Goal: Task Accomplishment & Management: Manage account settings

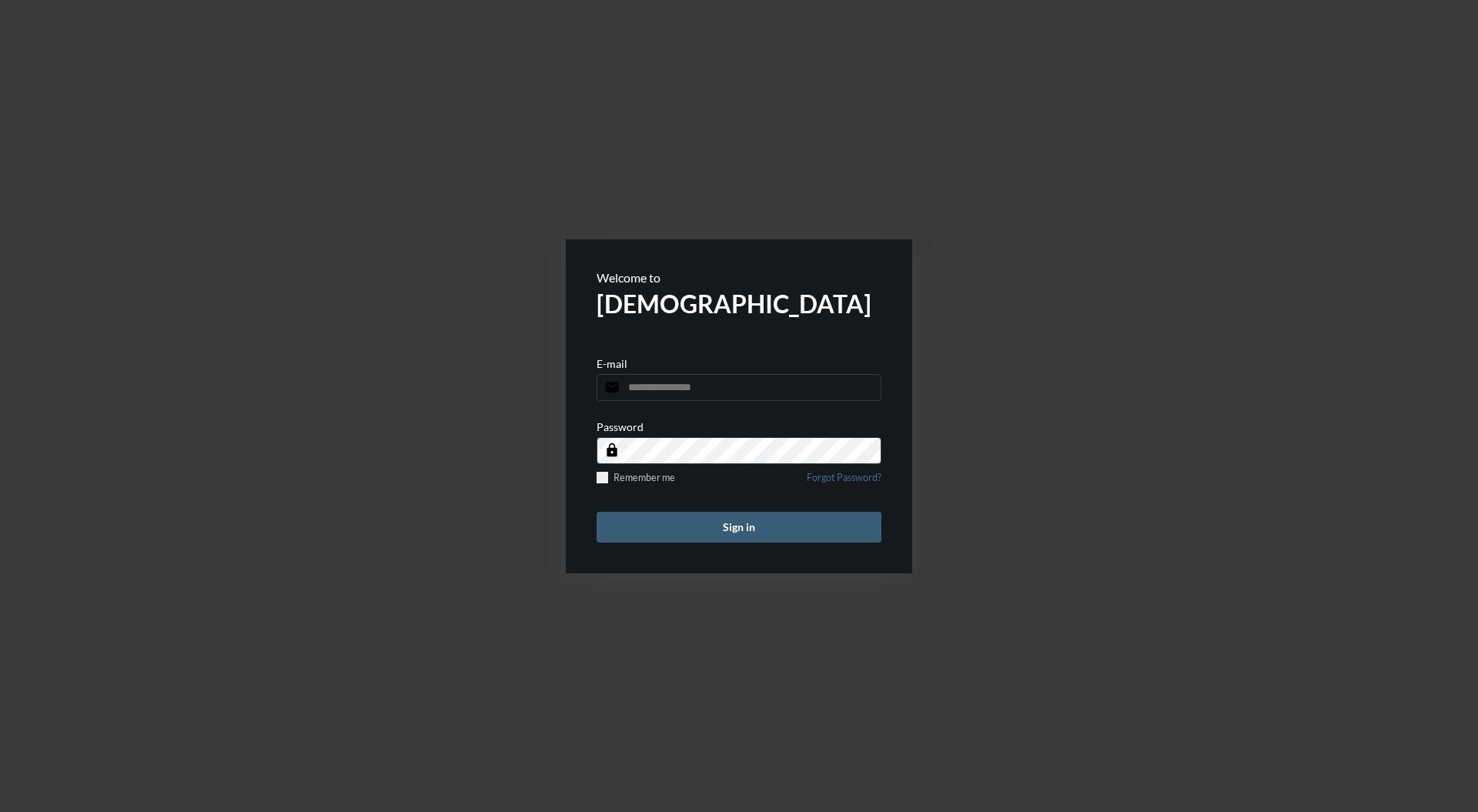
type input "**********"
click at [777, 536] on button "Sign in" at bounding box center [739, 527] width 285 height 31
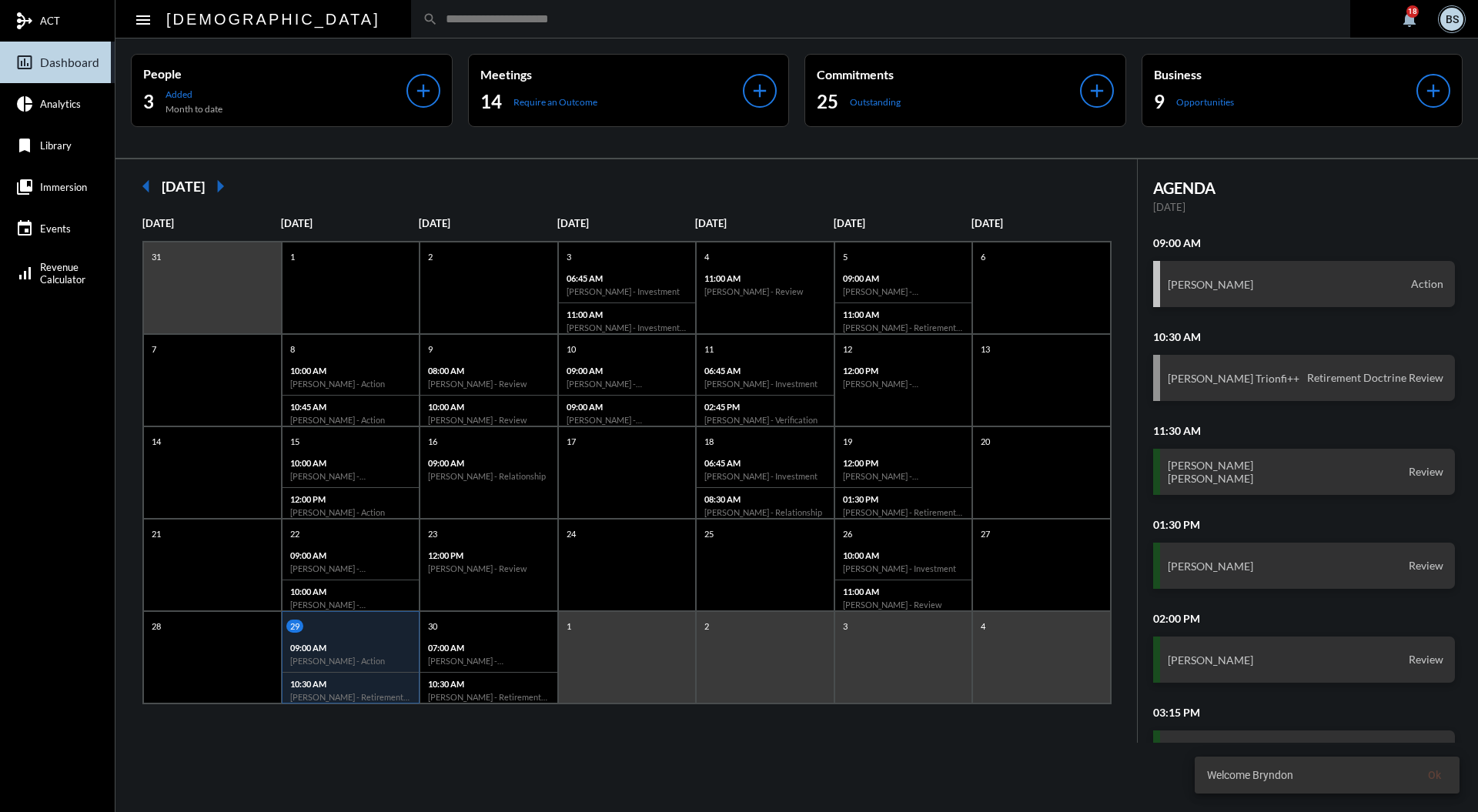
click at [584, 24] on input "text" at bounding box center [888, 19] width 901 height 13
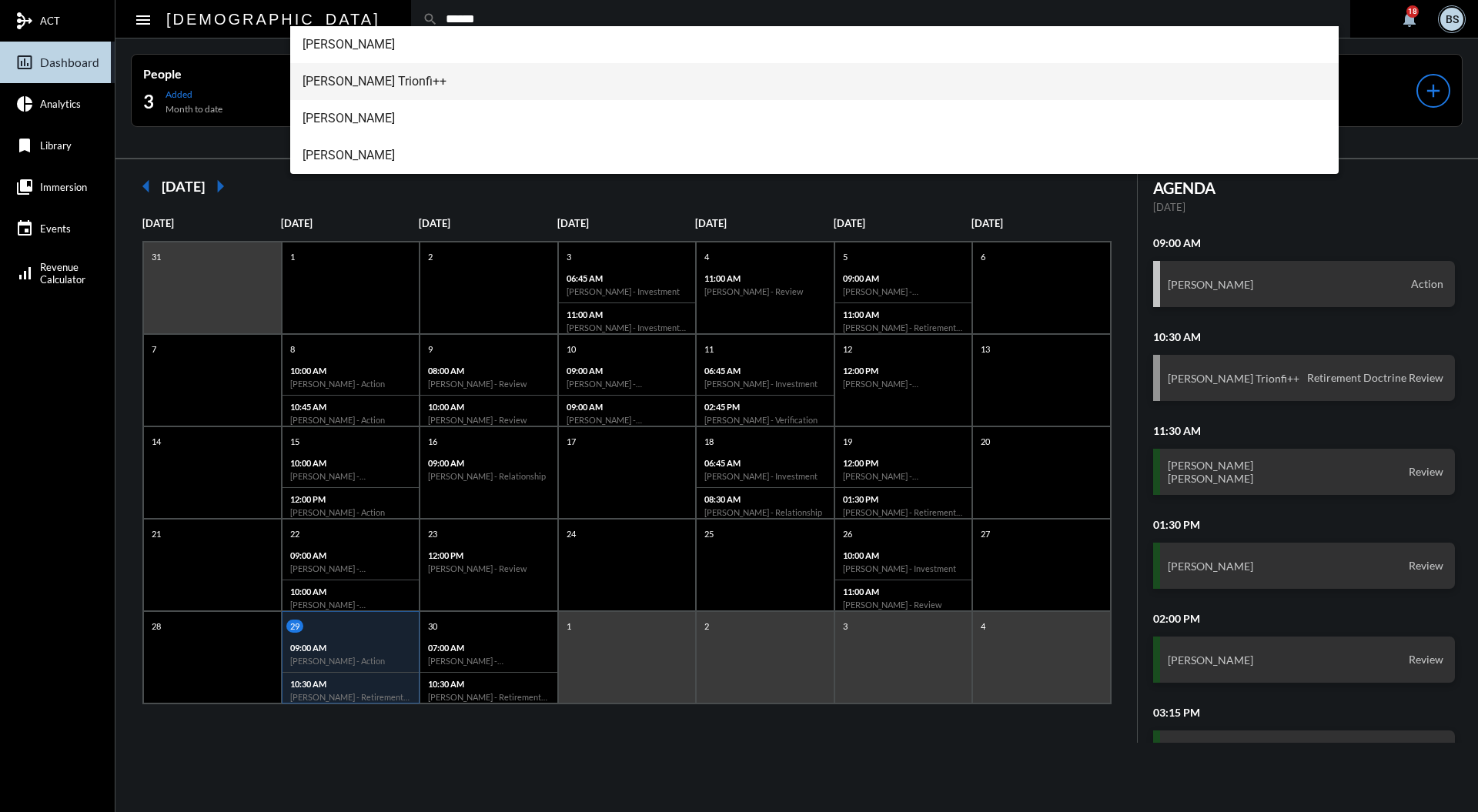
type input "******"
click at [411, 84] on span "Jonathon Trionfi++" at bounding box center [814, 82] width 1025 height 37
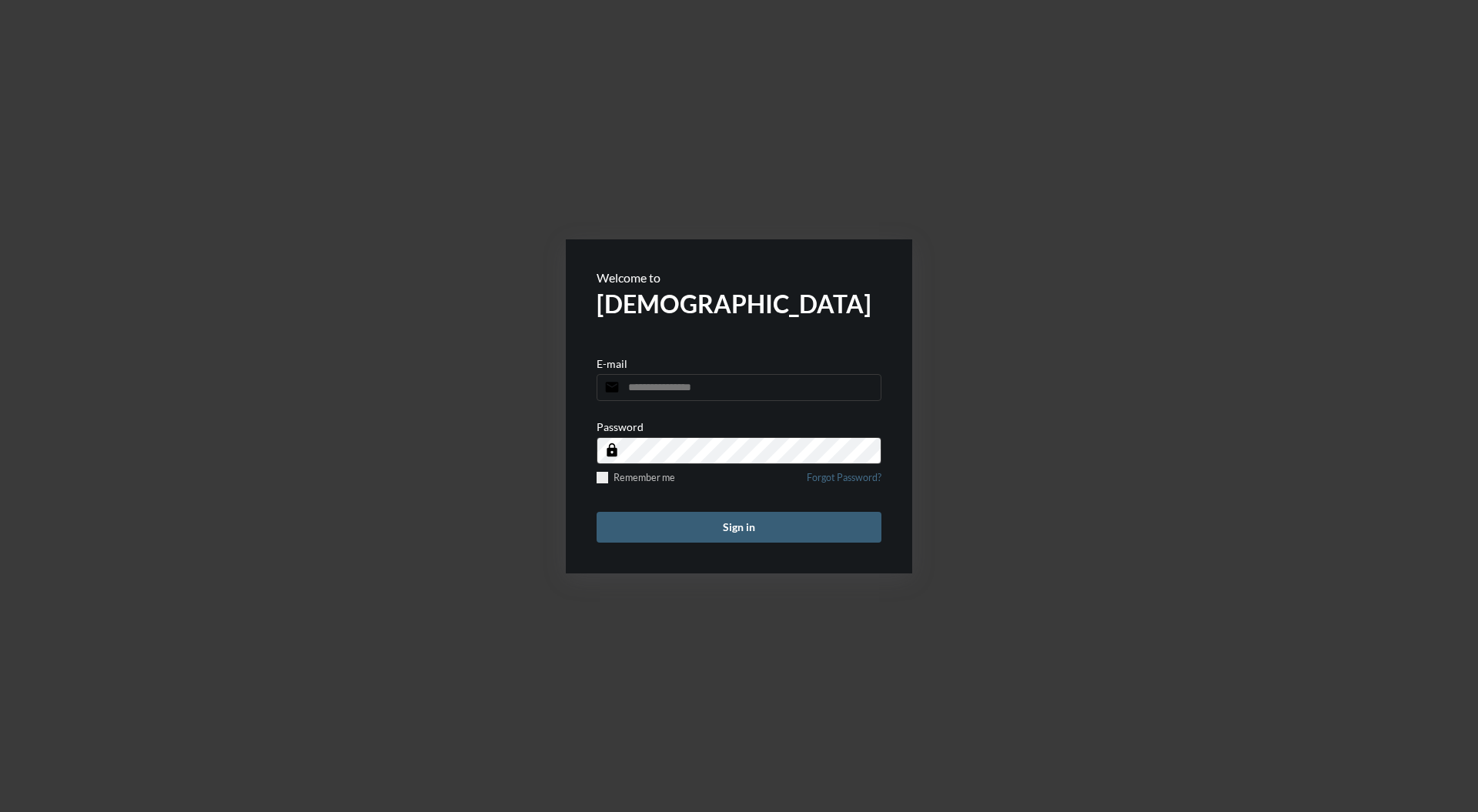
type input "**********"
click at [788, 534] on button "Sign in" at bounding box center [739, 527] width 285 height 31
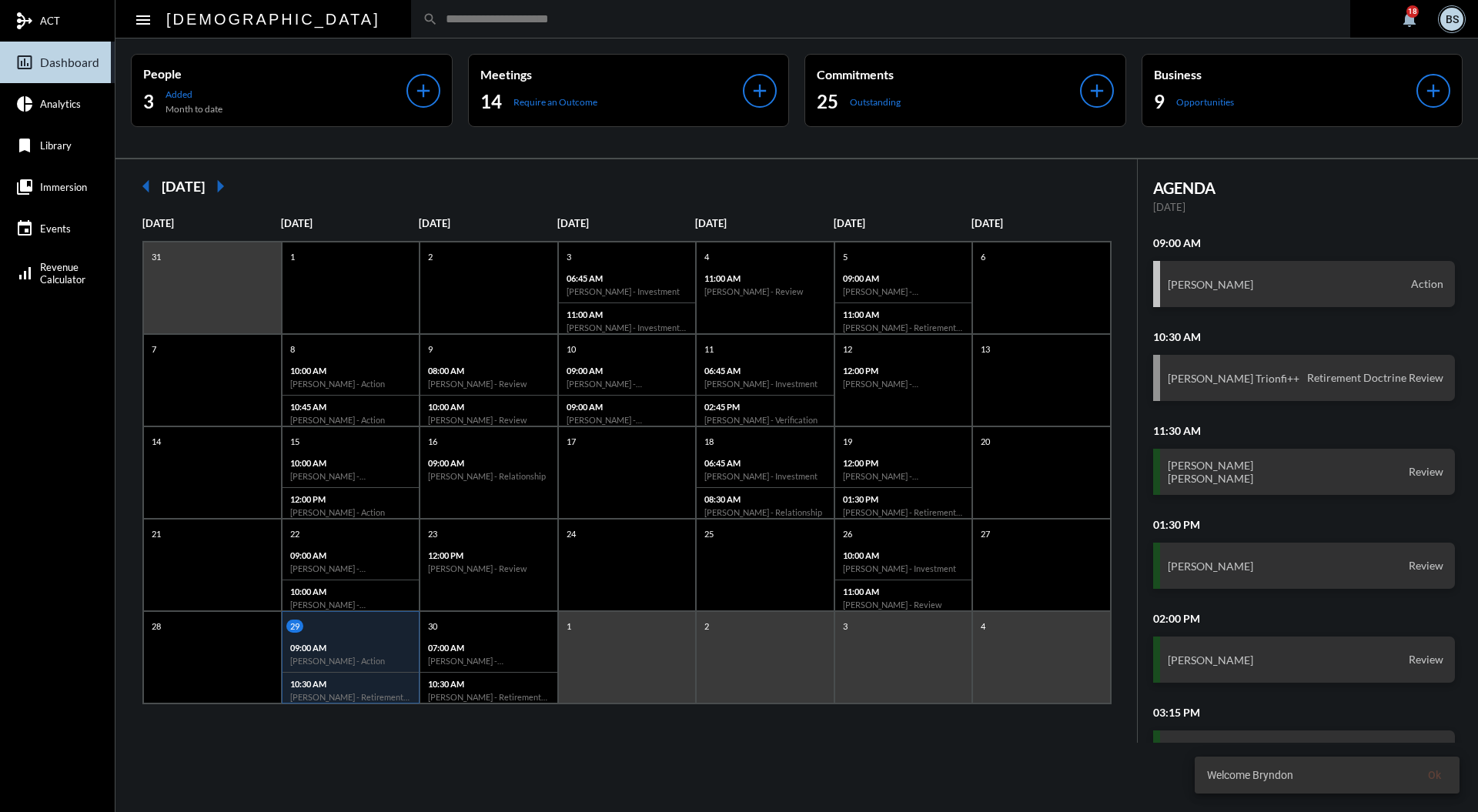
click at [711, 21] on input "text" at bounding box center [888, 19] width 901 height 13
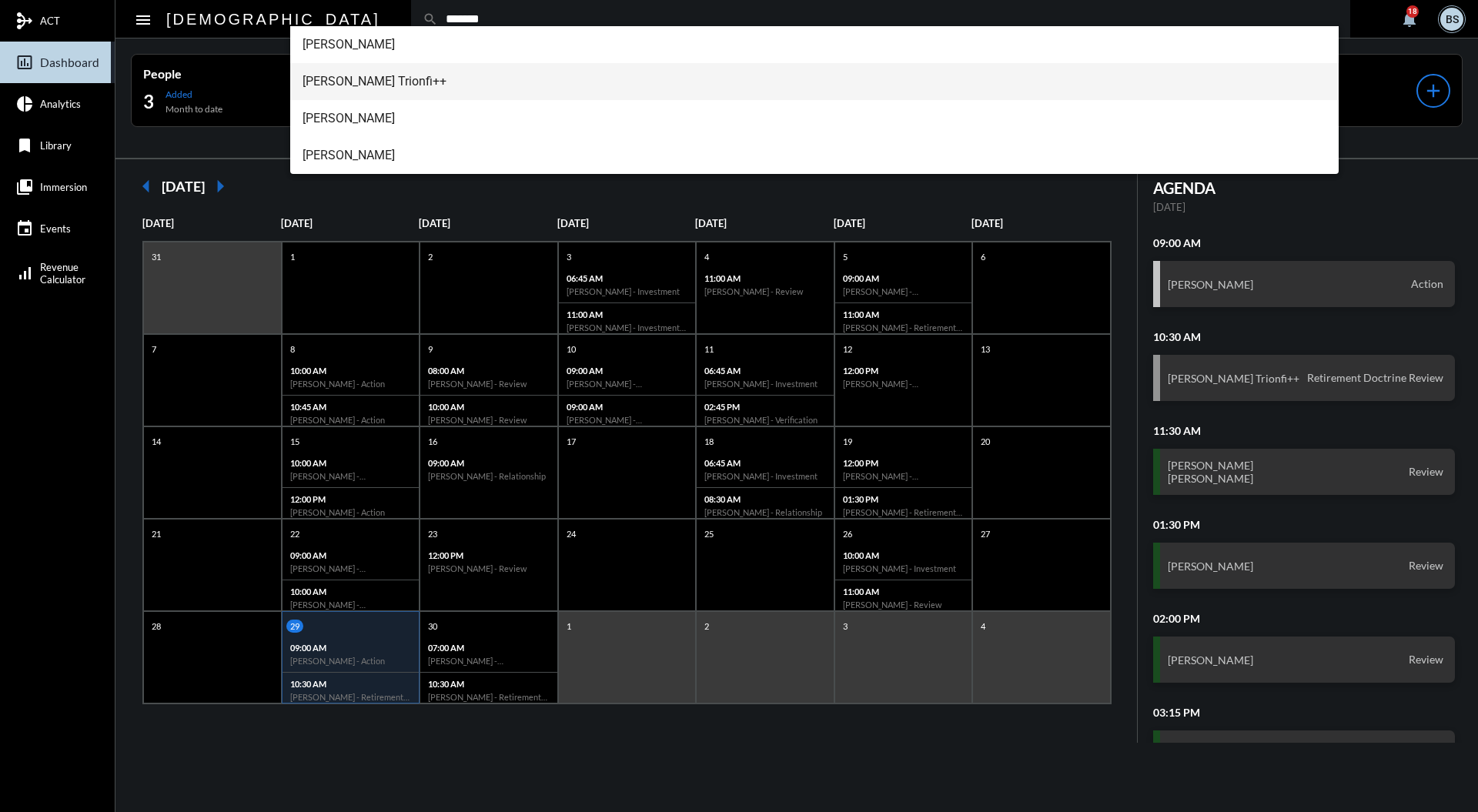
type input "*******"
click at [411, 83] on span "Jonathon Trionfi++" at bounding box center [814, 82] width 1025 height 37
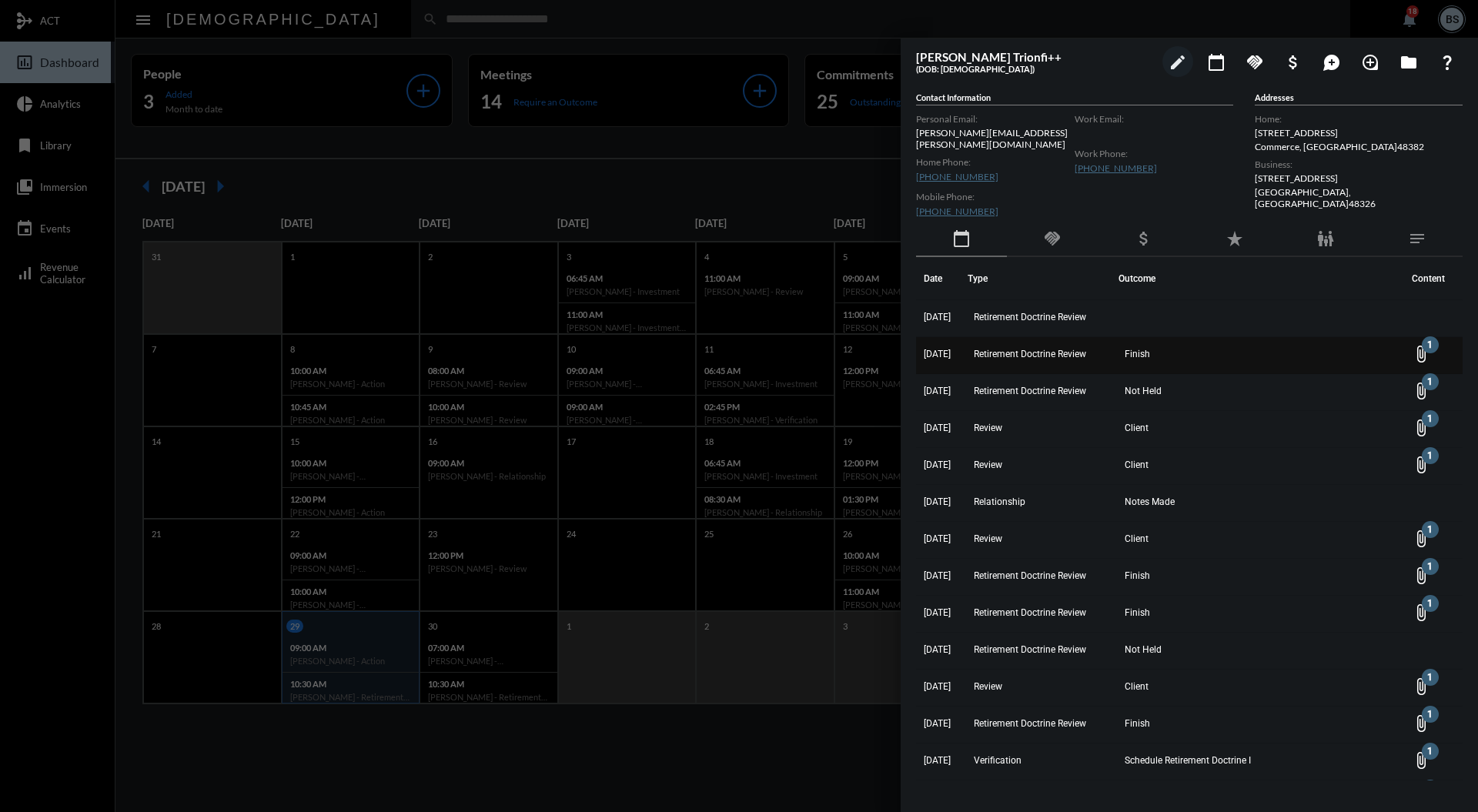
click at [1086, 349] on span "Retirement Doctrine Review" at bounding box center [1030, 354] width 112 height 11
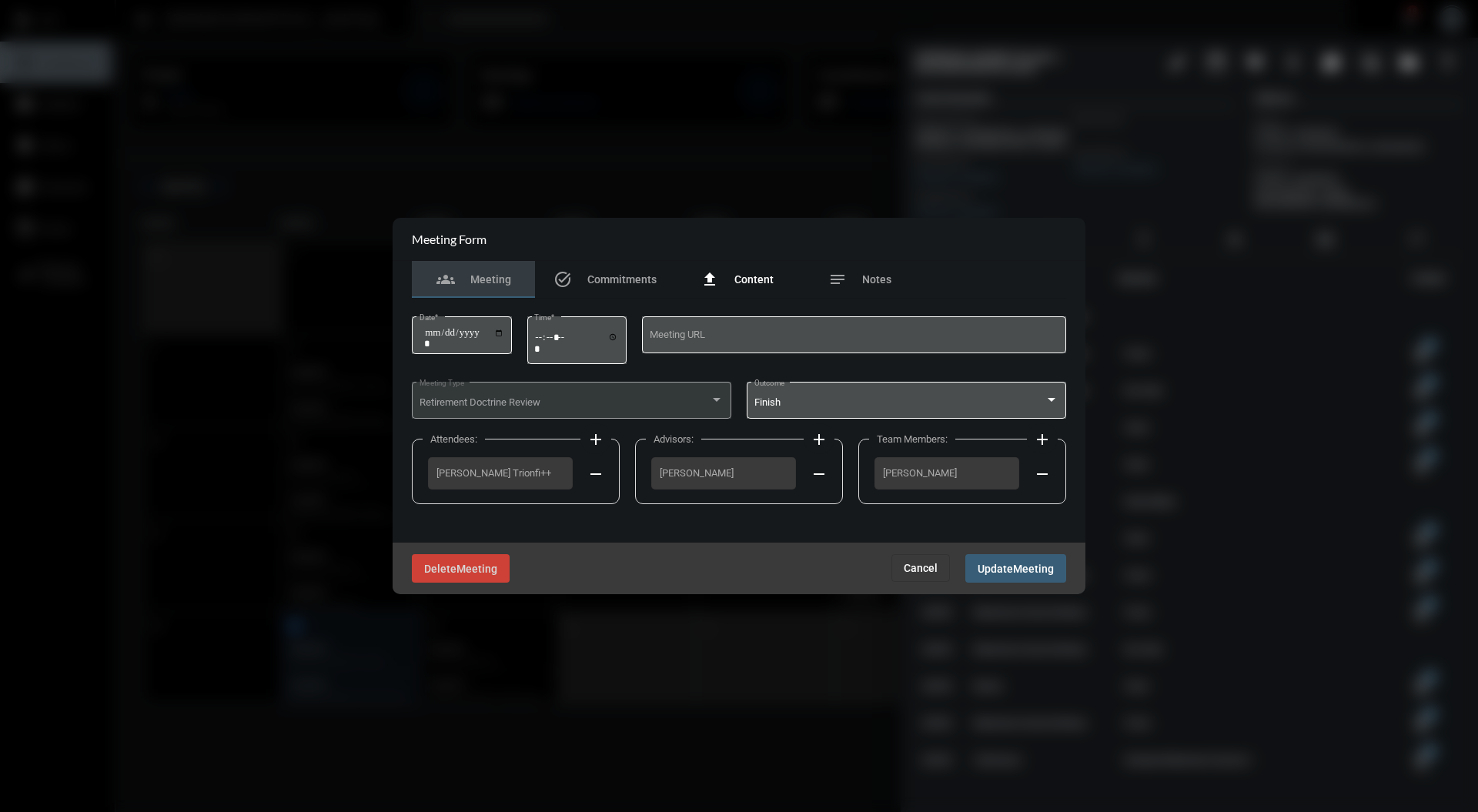
click at [752, 281] on span "Content" at bounding box center [754, 279] width 39 height 13
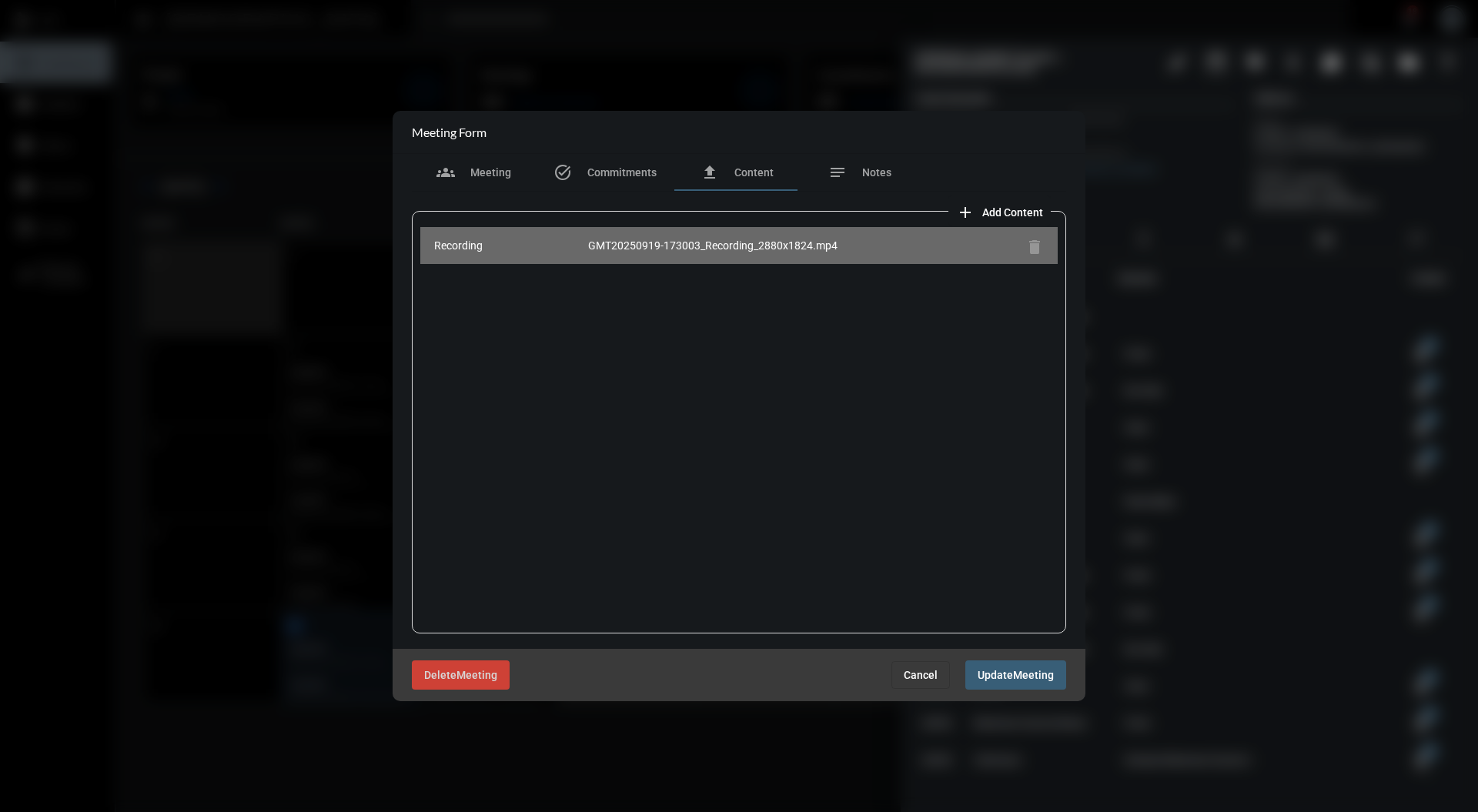
click at [713, 240] on div "GMT20250919-173003_Recording_2880x1824.mp4" at bounding box center [803, 246] width 431 height 16
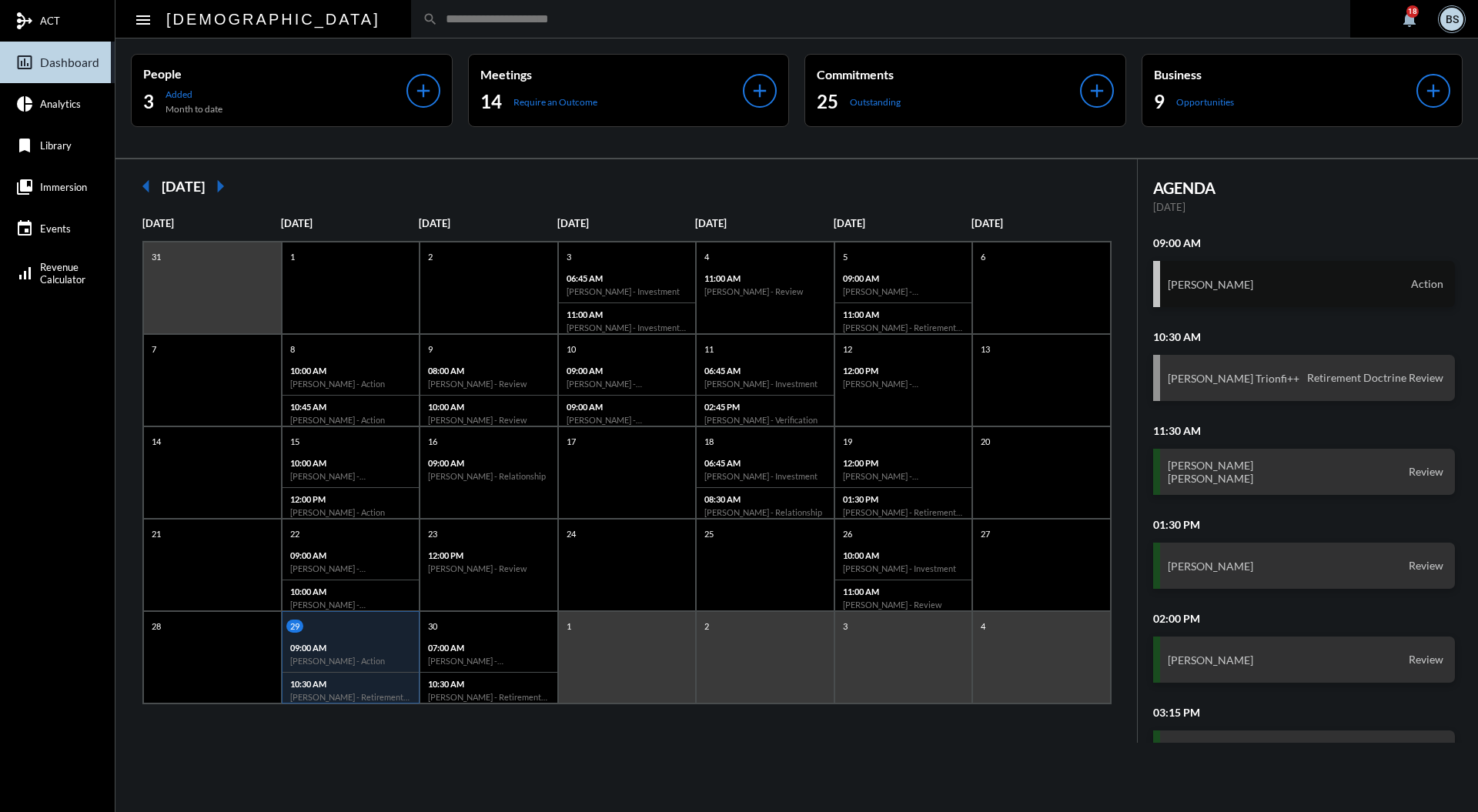
click at [1366, 277] on div "[PERSON_NAME] Action" at bounding box center [1304, 284] width 302 height 46
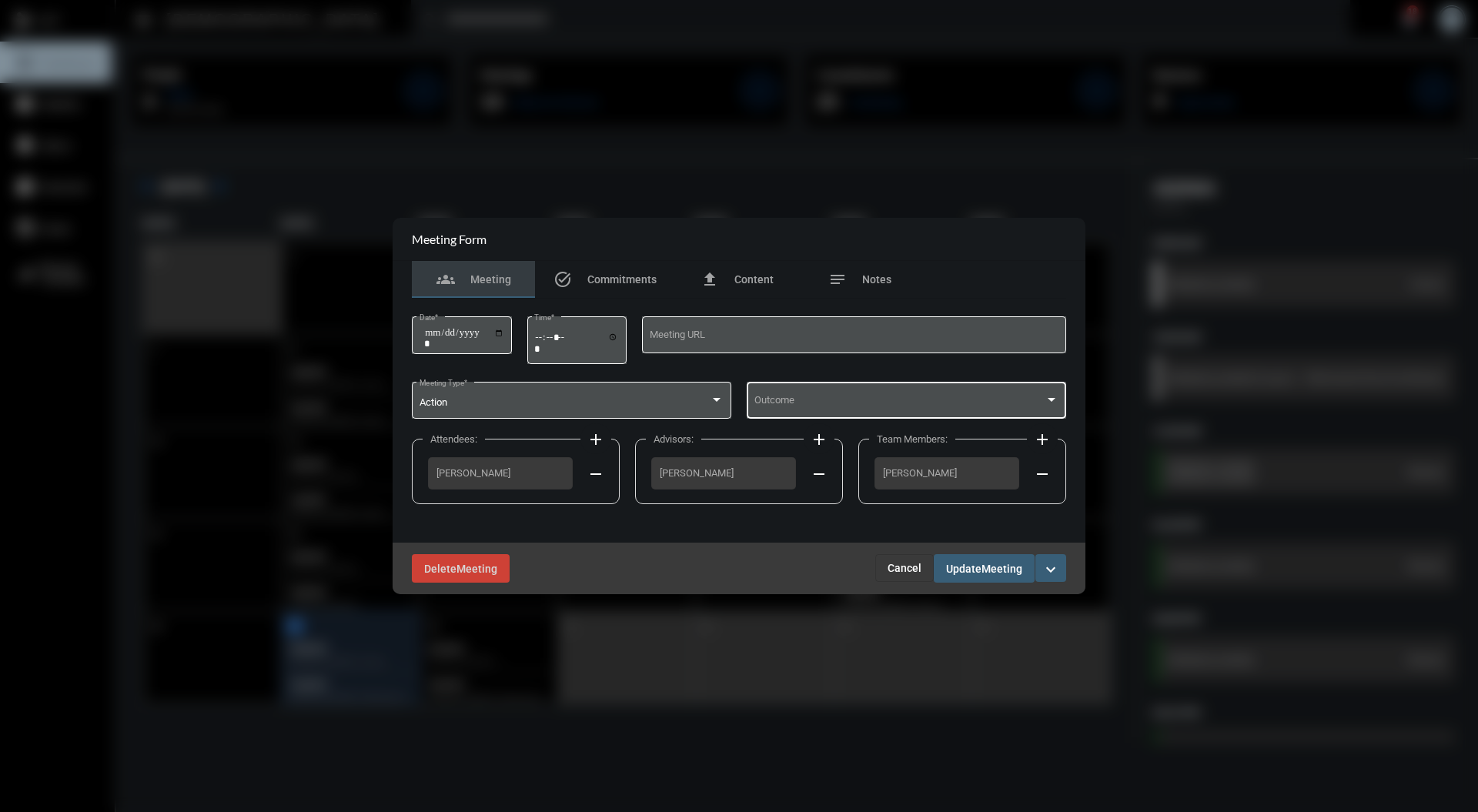
click at [924, 408] on span at bounding box center [900, 403] width 291 height 12
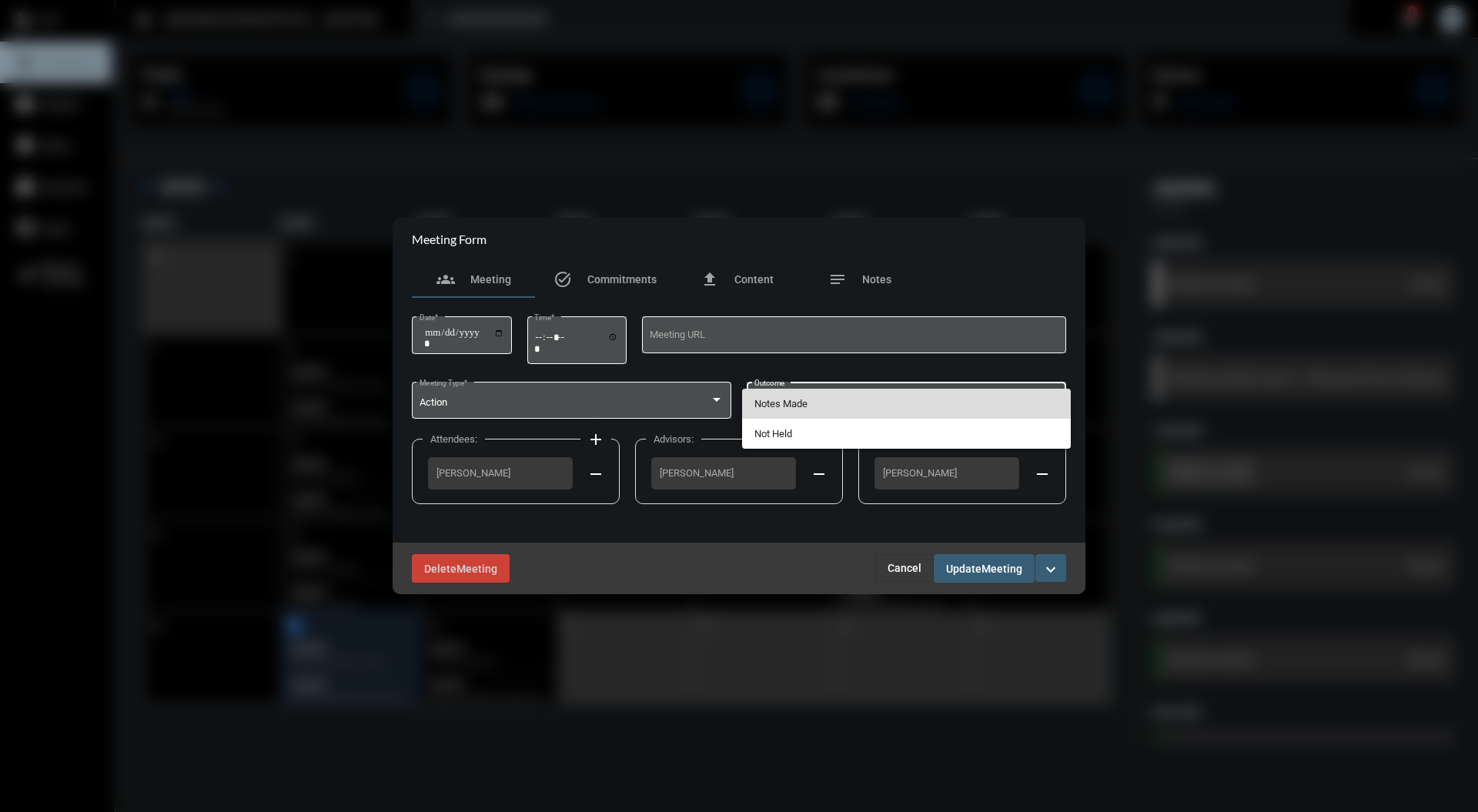
click at [866, 402] on span "Notes Made" at bounding box center [907, 404] width 305 height 30
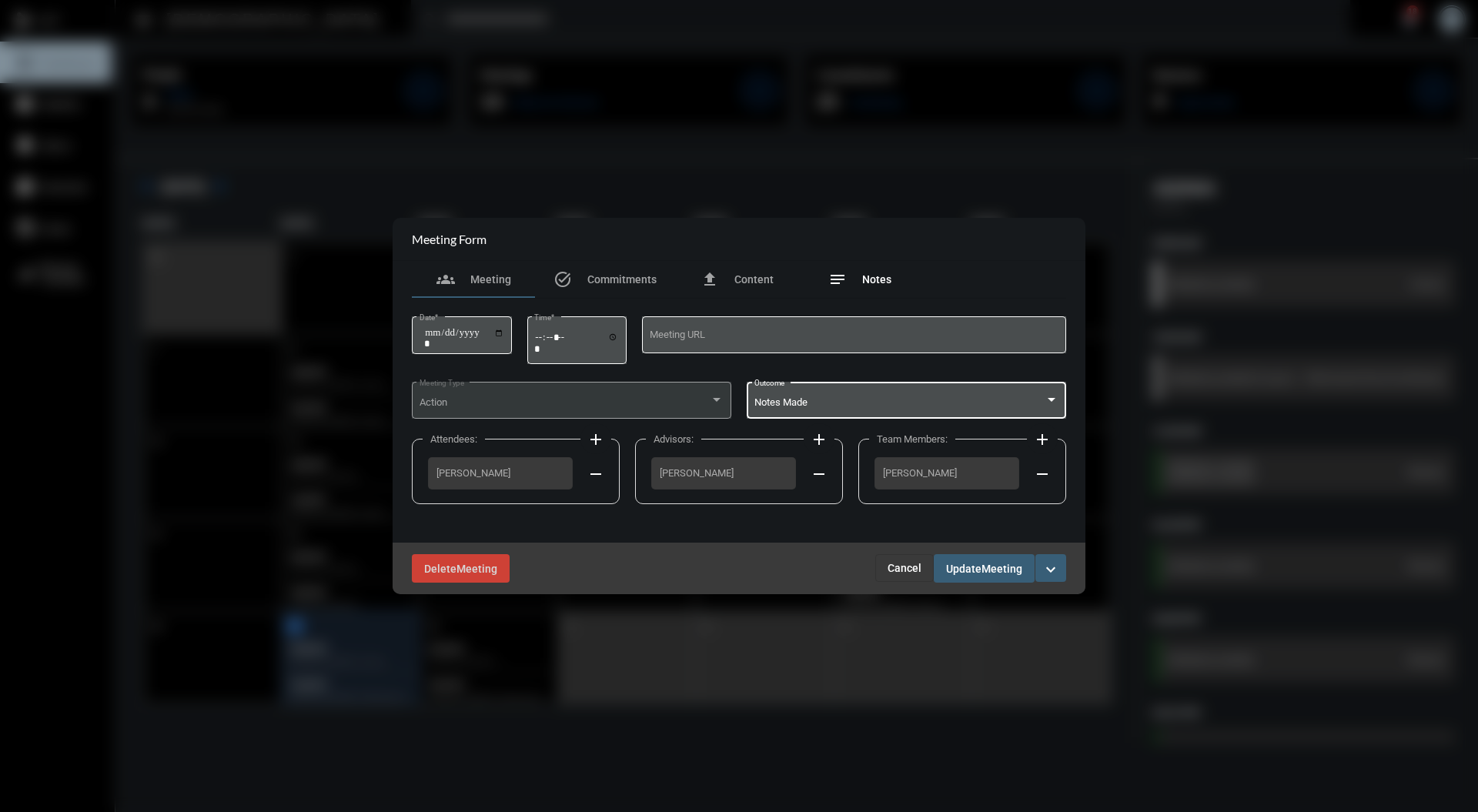
click at [899, 282] on div "notes Notes" at bounding box center [860, 280] width 123 height 37
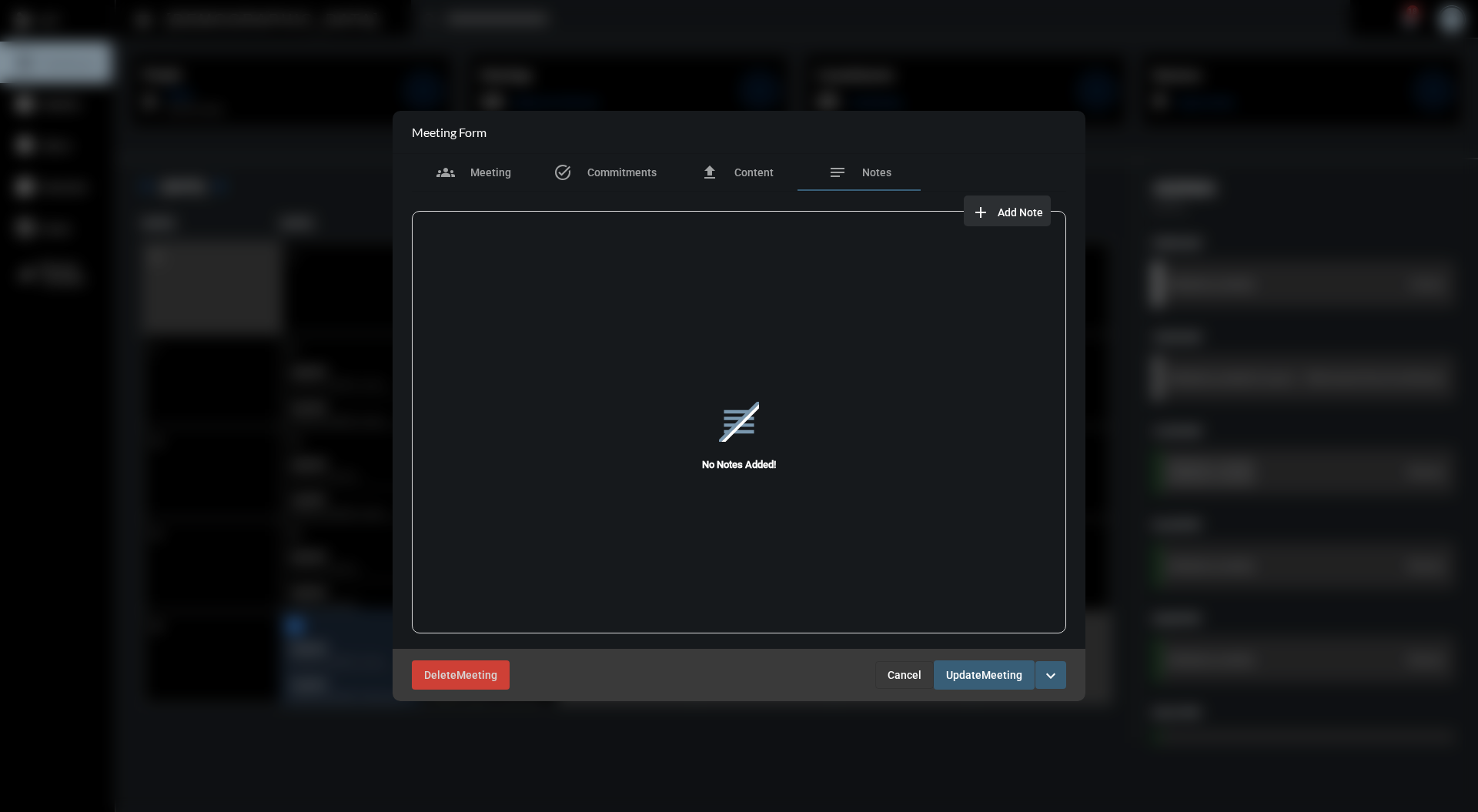
click at [1024, 221] on button "add Add Note" at bounding box center [1007, 212] width 87 height 31
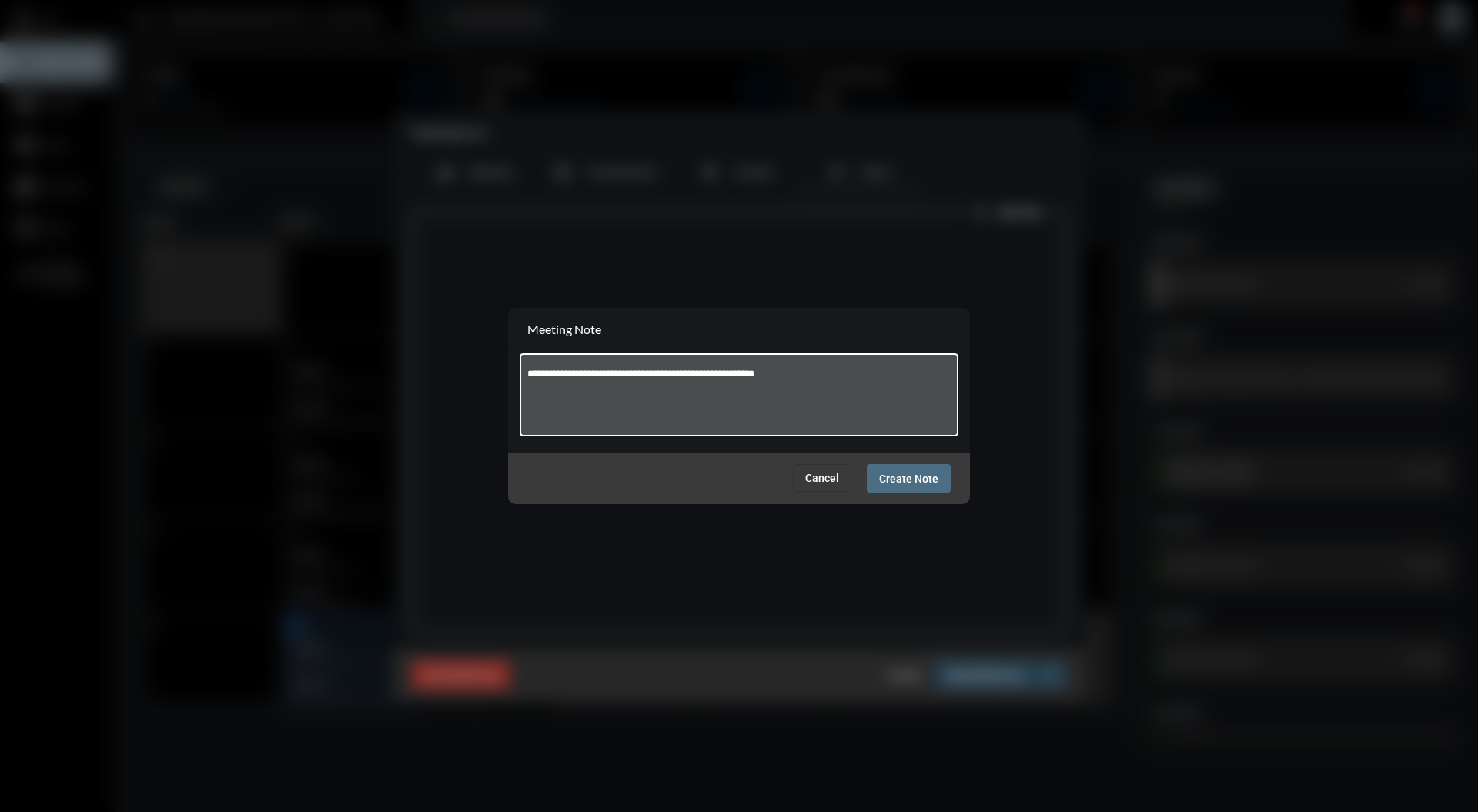
type textarea "**********"
click at [919, 484] on span "Create Note" at bounding box center [909, 479] width 59 height 13
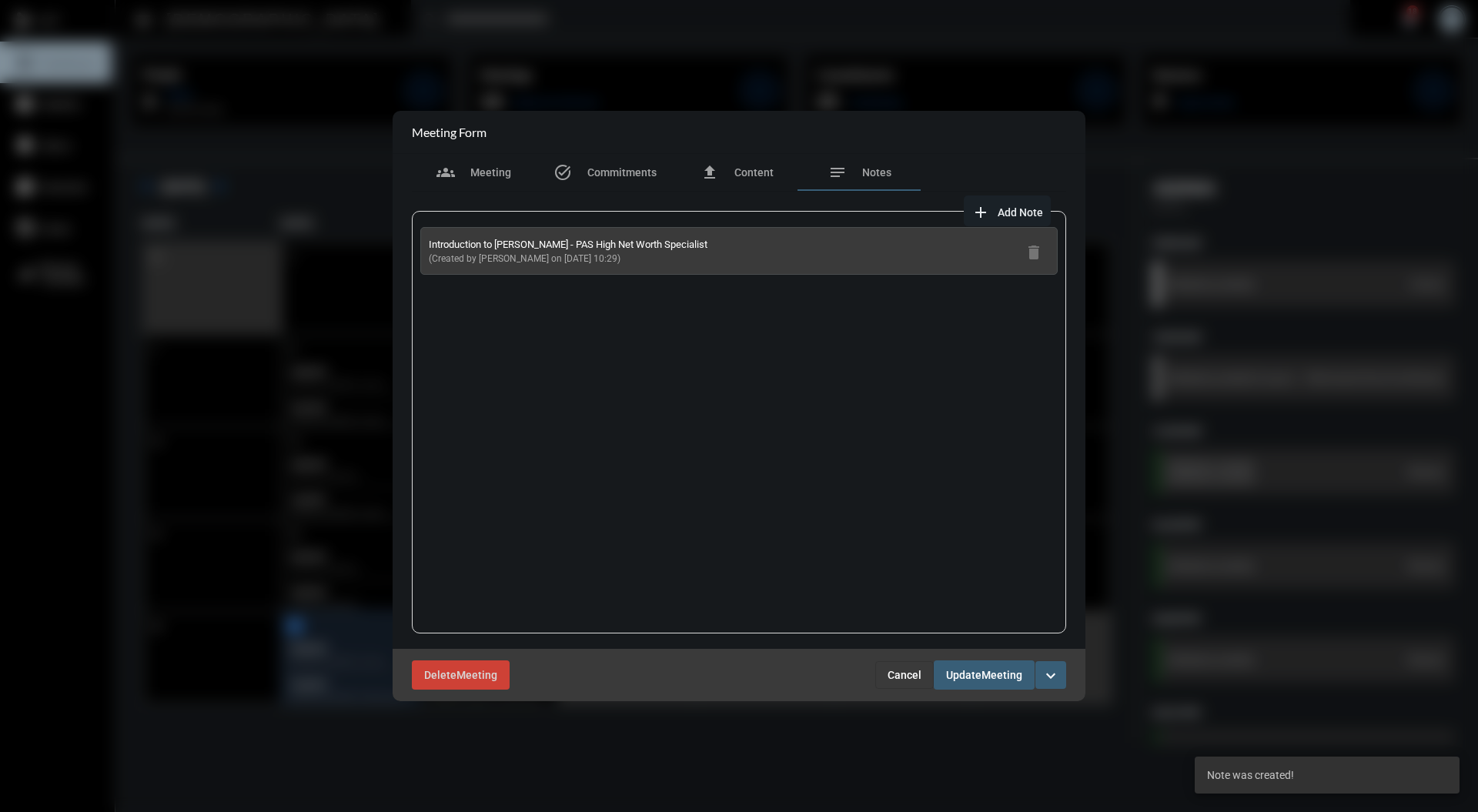
click at [986, 664] on button "Update Meeting" at bounding box center [984, 674] width 100 height 28
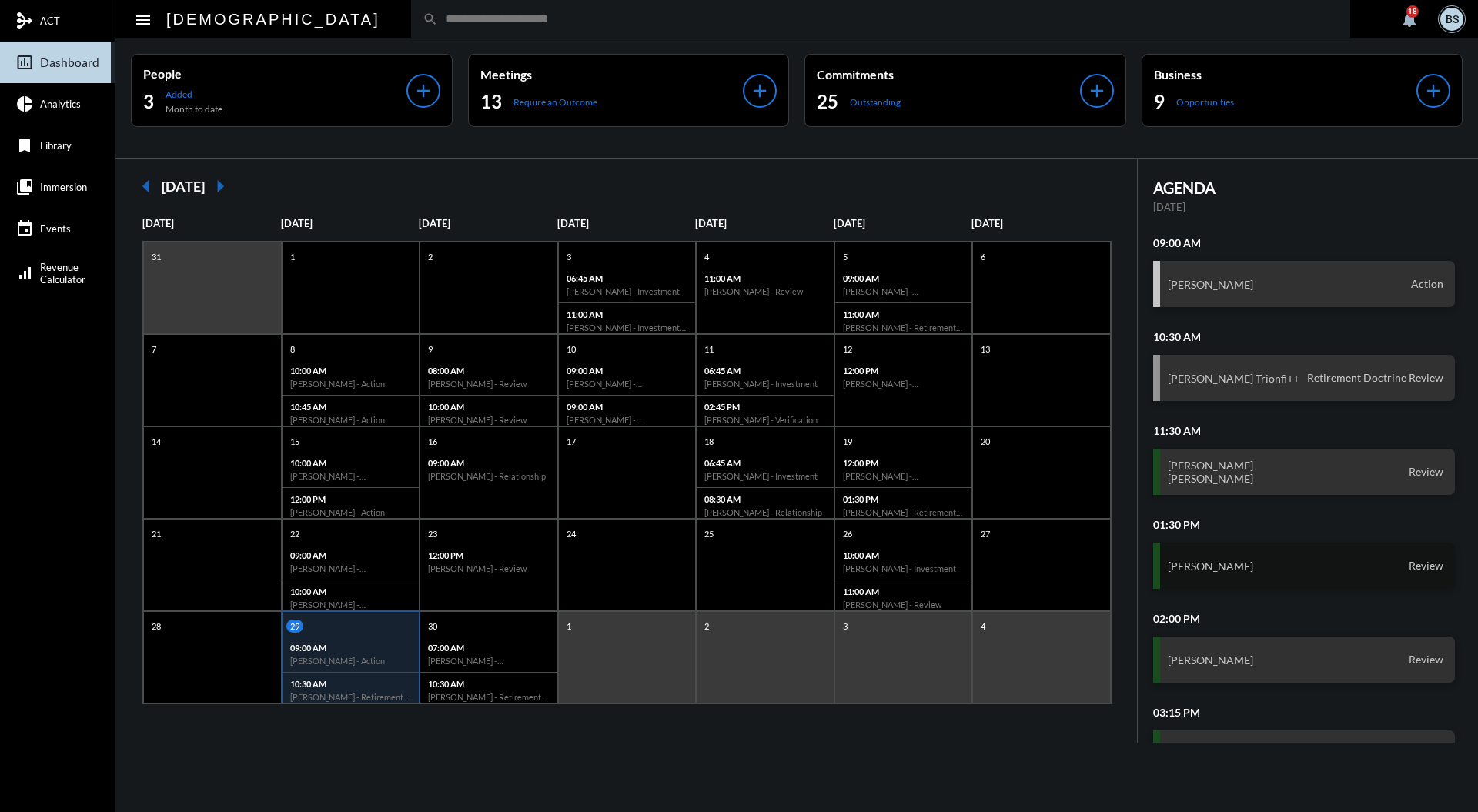
click at [1270, 563] on div "[PERSON_NAME] Review" at bounding box center [1304, 565] width 302 height 46
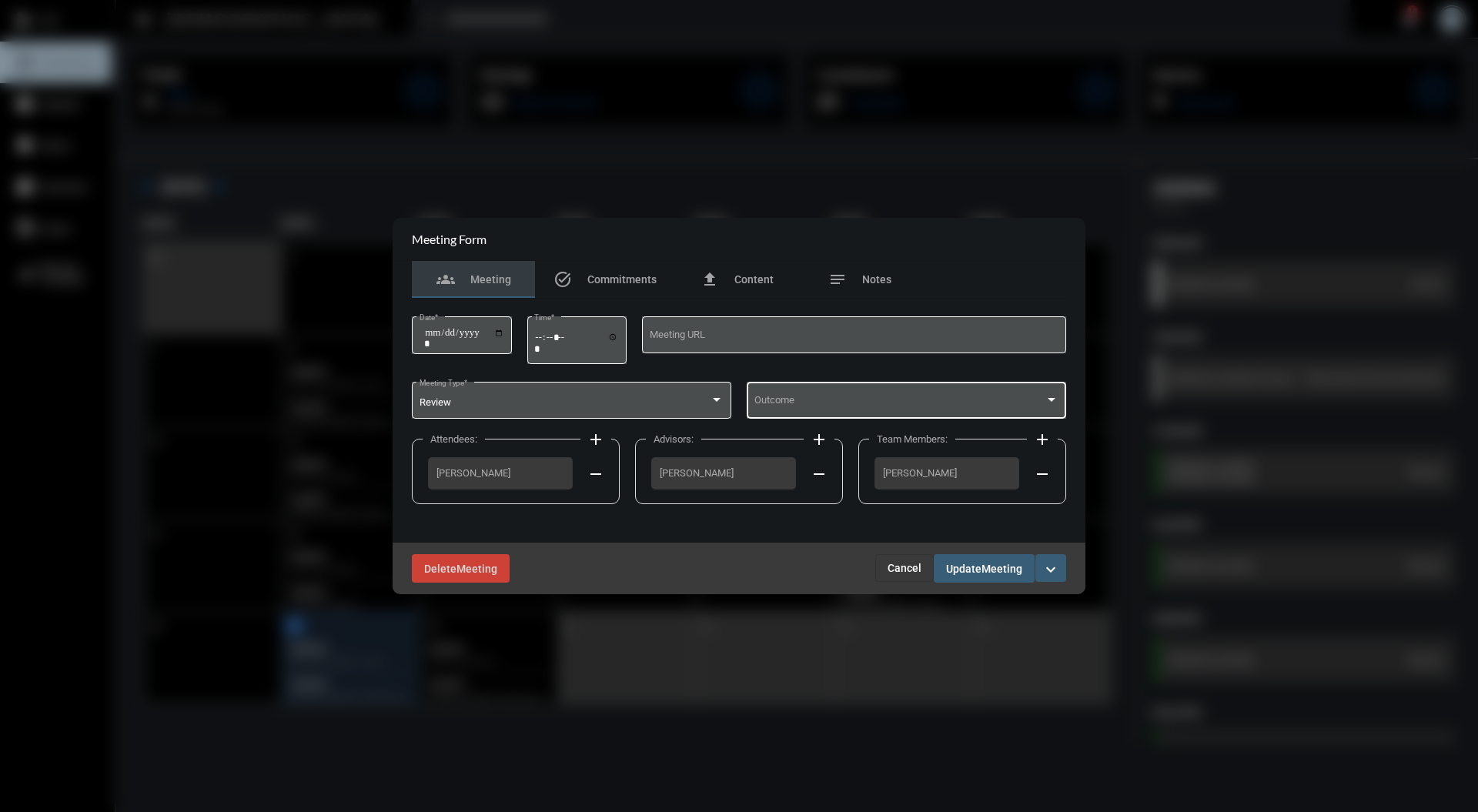
click at [1052, 401] on div at bounding box center [1052, 400] width 8 height 4
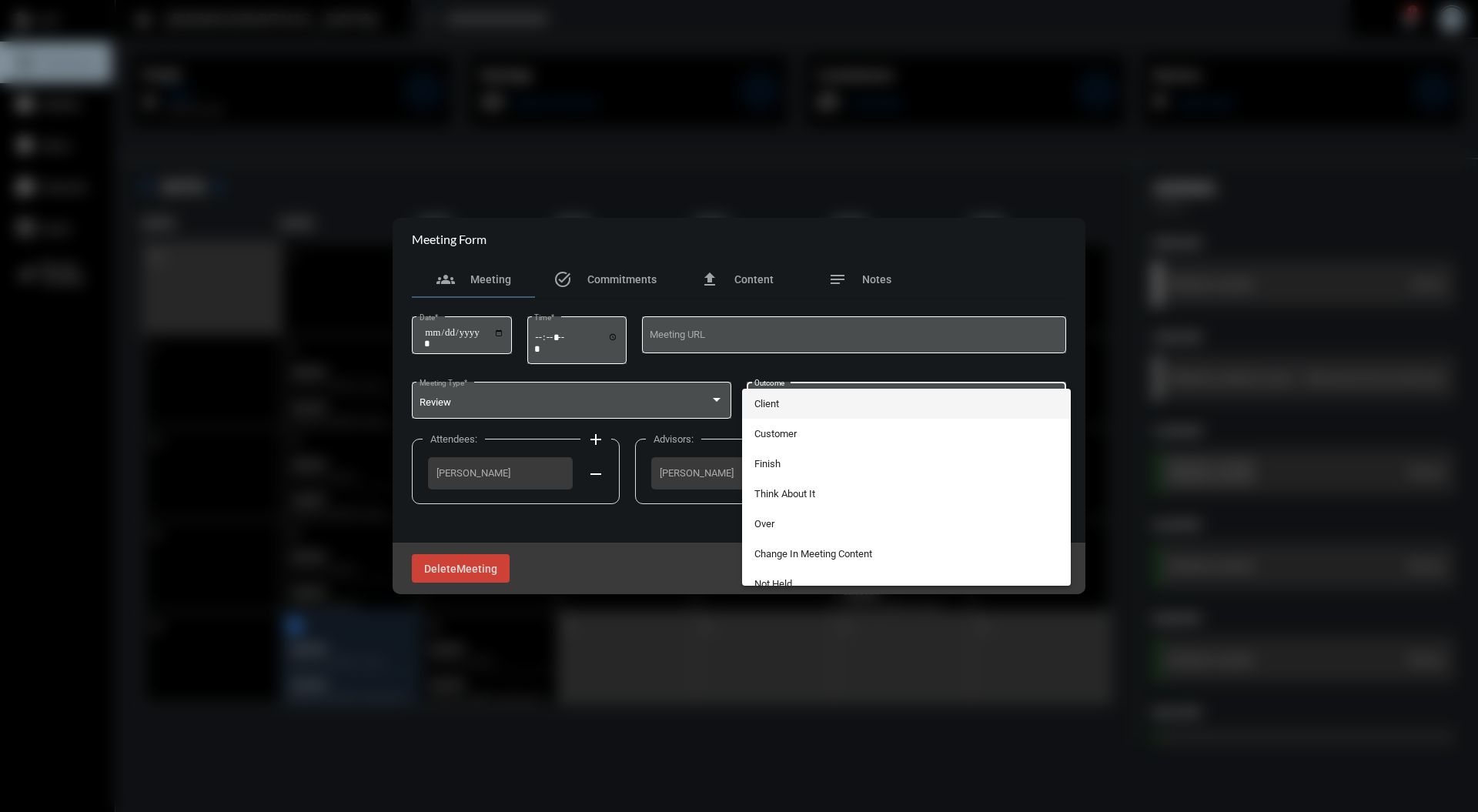
click at [1080, 667] on div at bounding box center [739, 406] width 1478 height 812
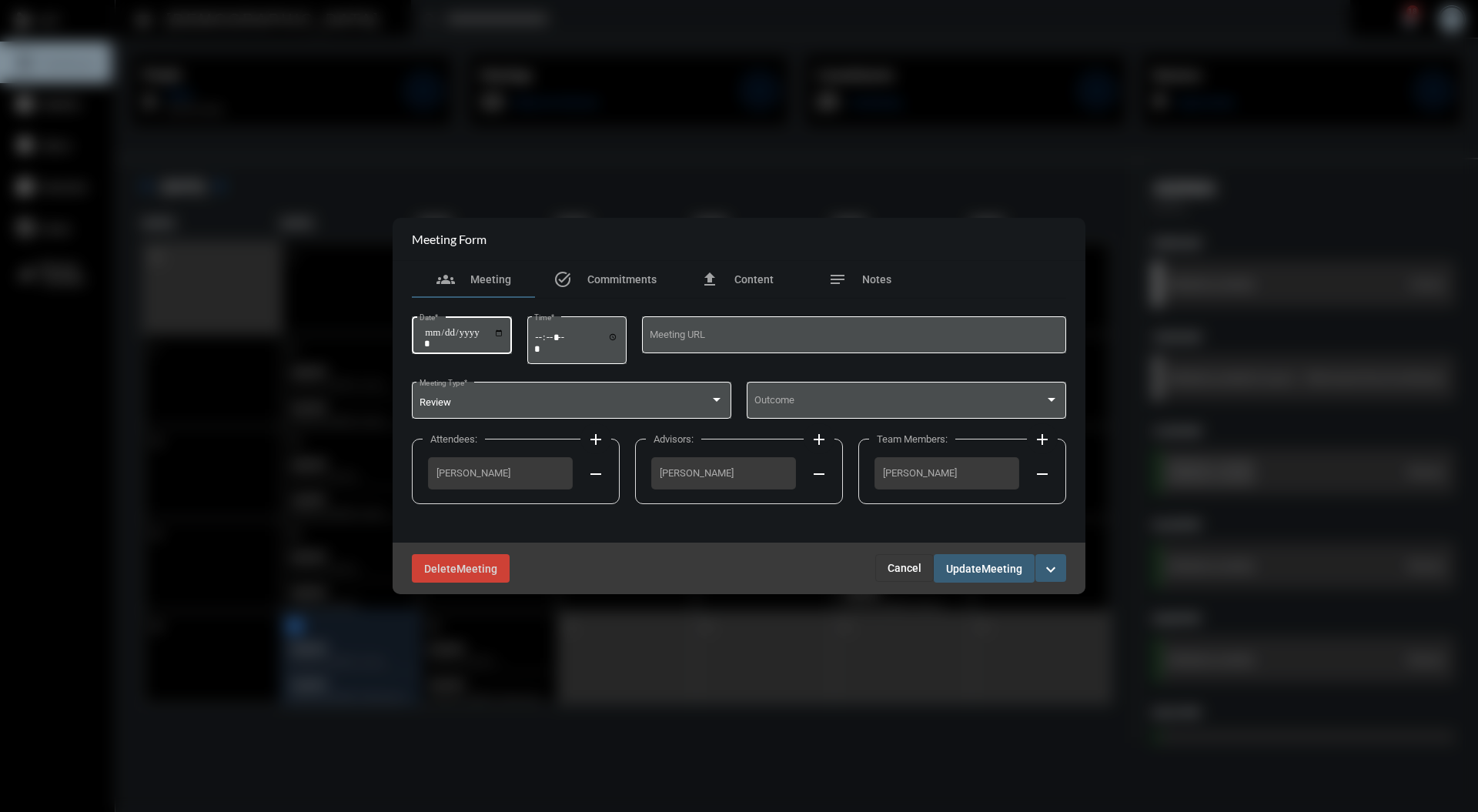
click at [503, 332] on input "**********" at bounding box center [464, 338] width 80 height 21
click at [910, 575] on button "Cancel" at bounding box center [905, 568] width 58 height 27
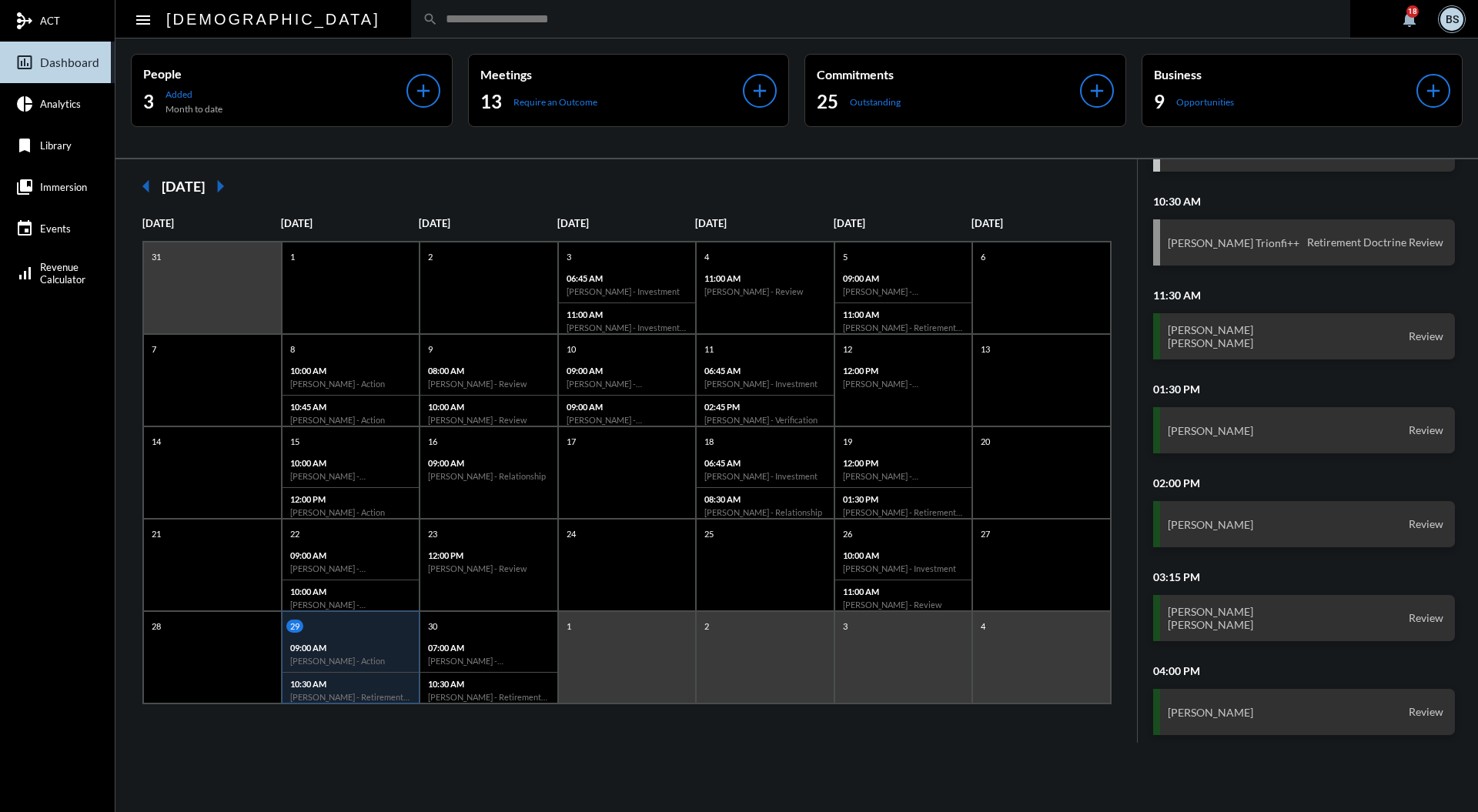
scroll to position [242, 0]
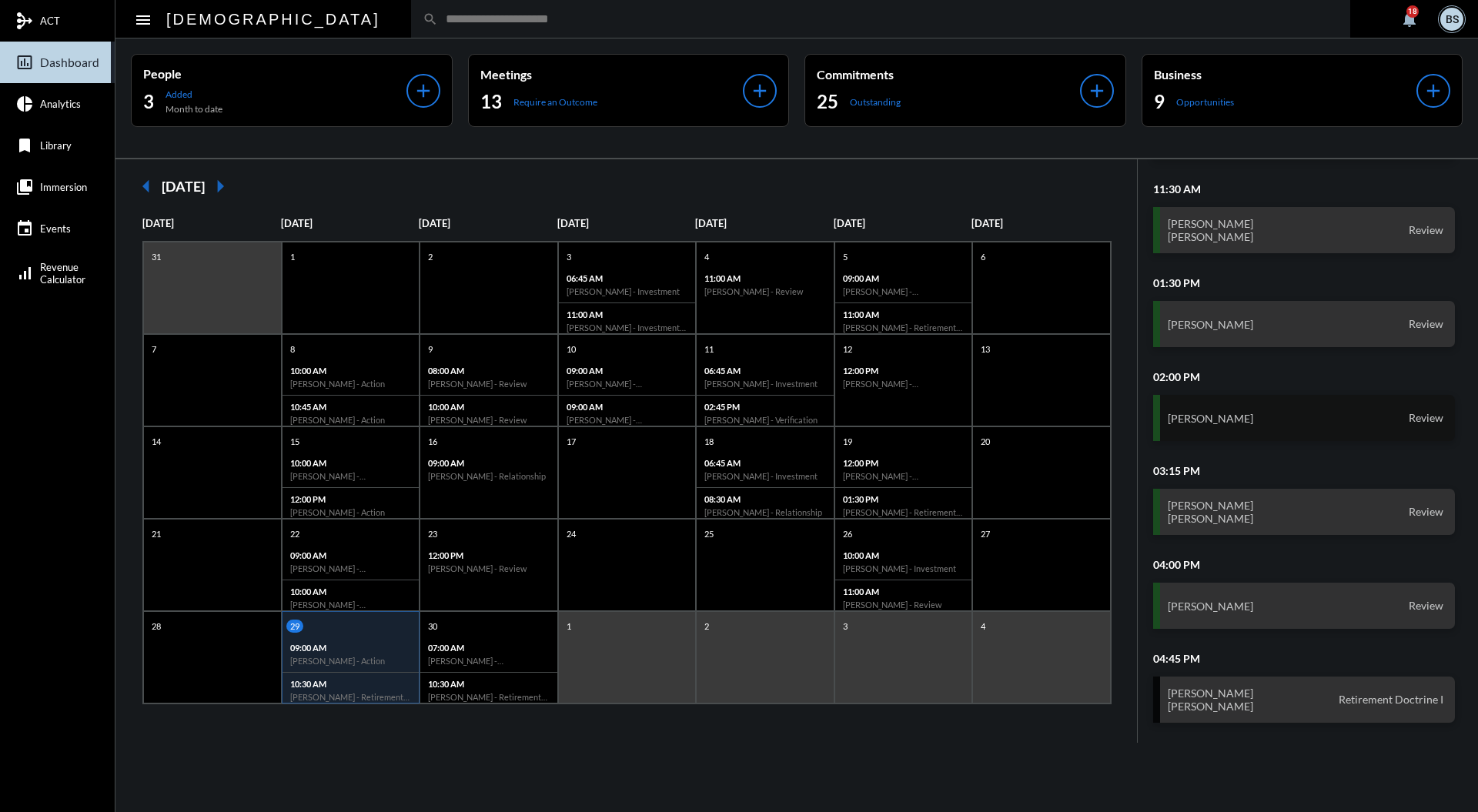
click at [1288, 422] on div "[PERSON_NAME] Review" at bounding box center [1304, 417] width 302 height 46
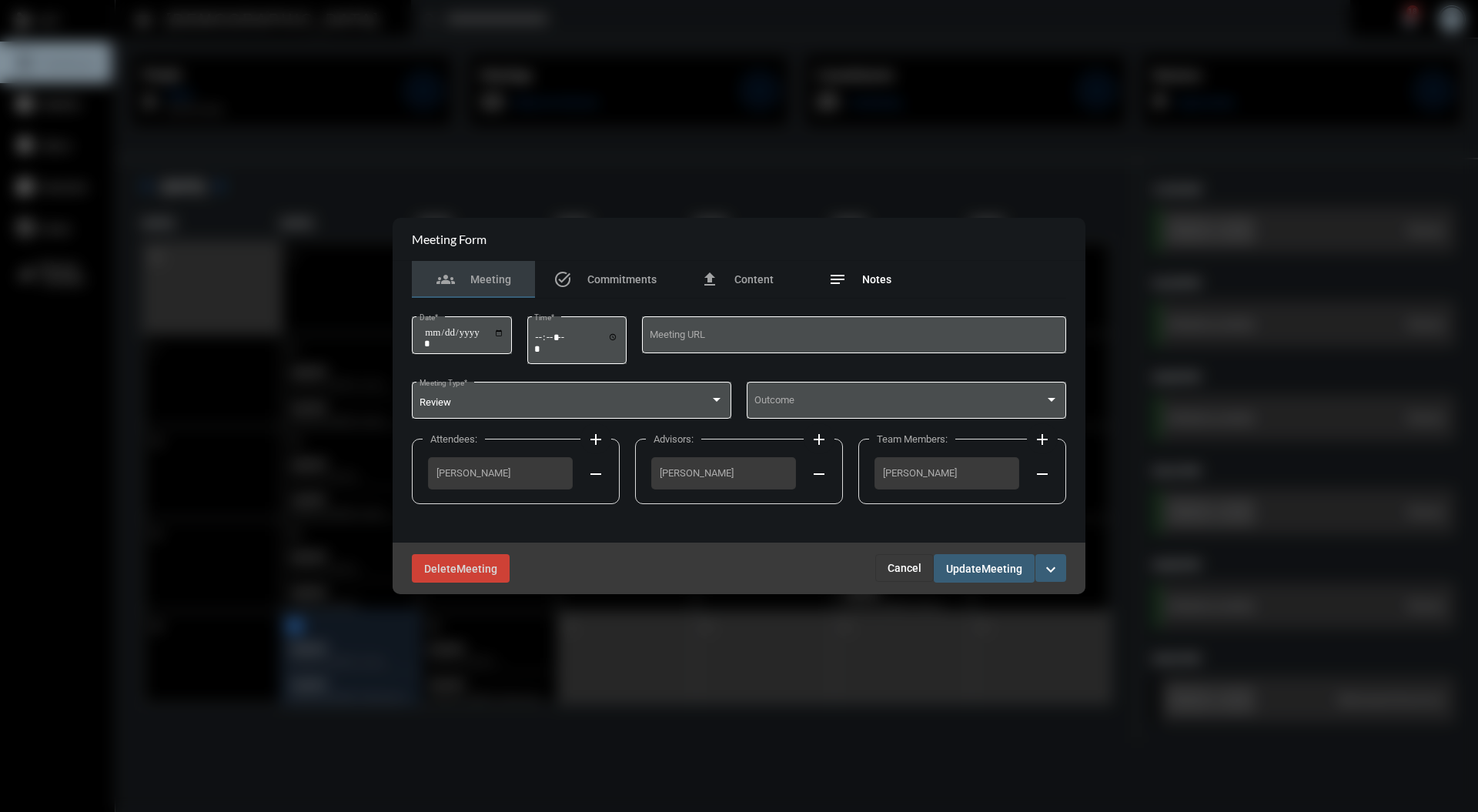
click at [868, 269] on div "notes Notes" at bounding box center [860, 280] width 123 height 37
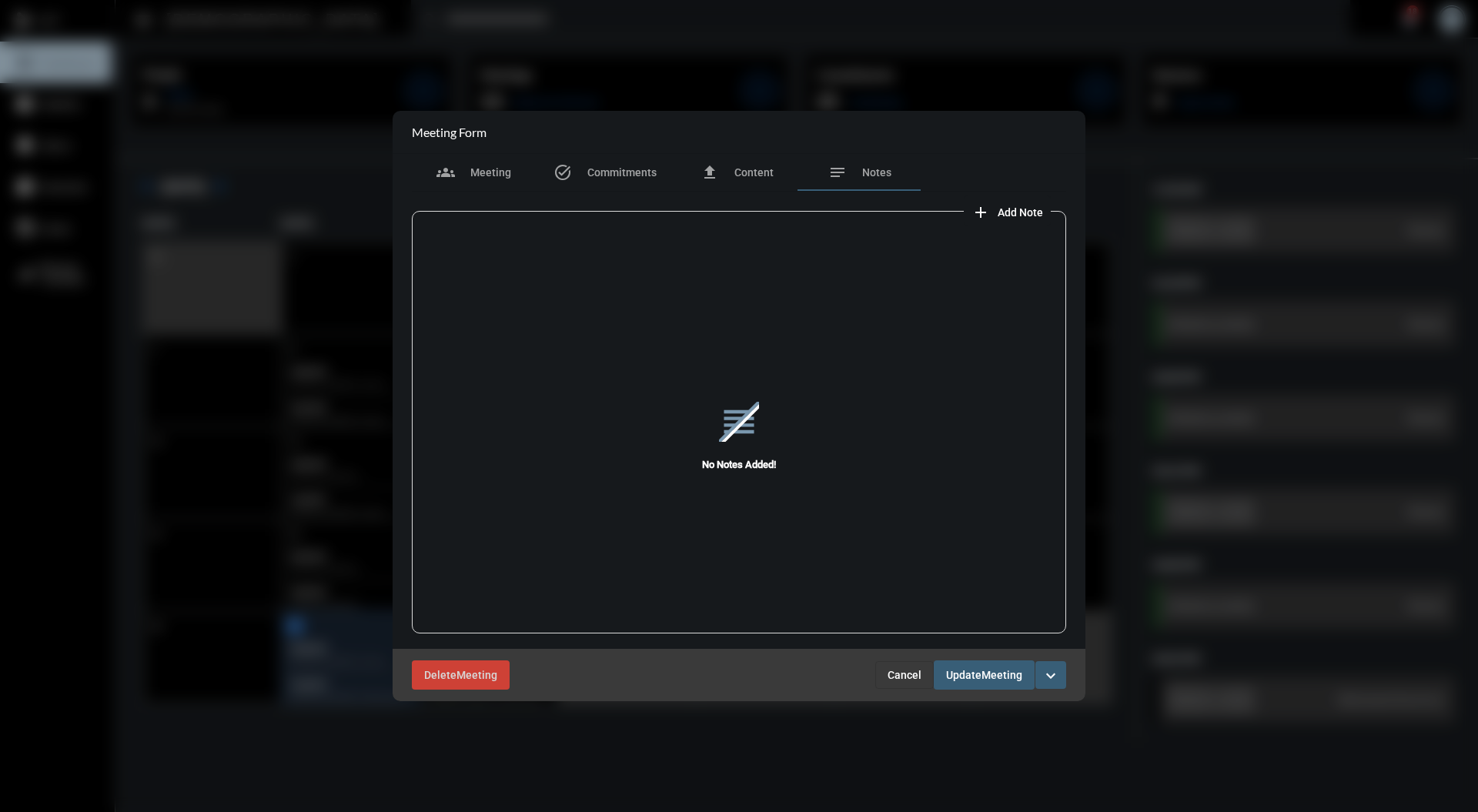
click at [912, 676] on span "Cancel" at bounding box center [904, 675] width 34 height 13
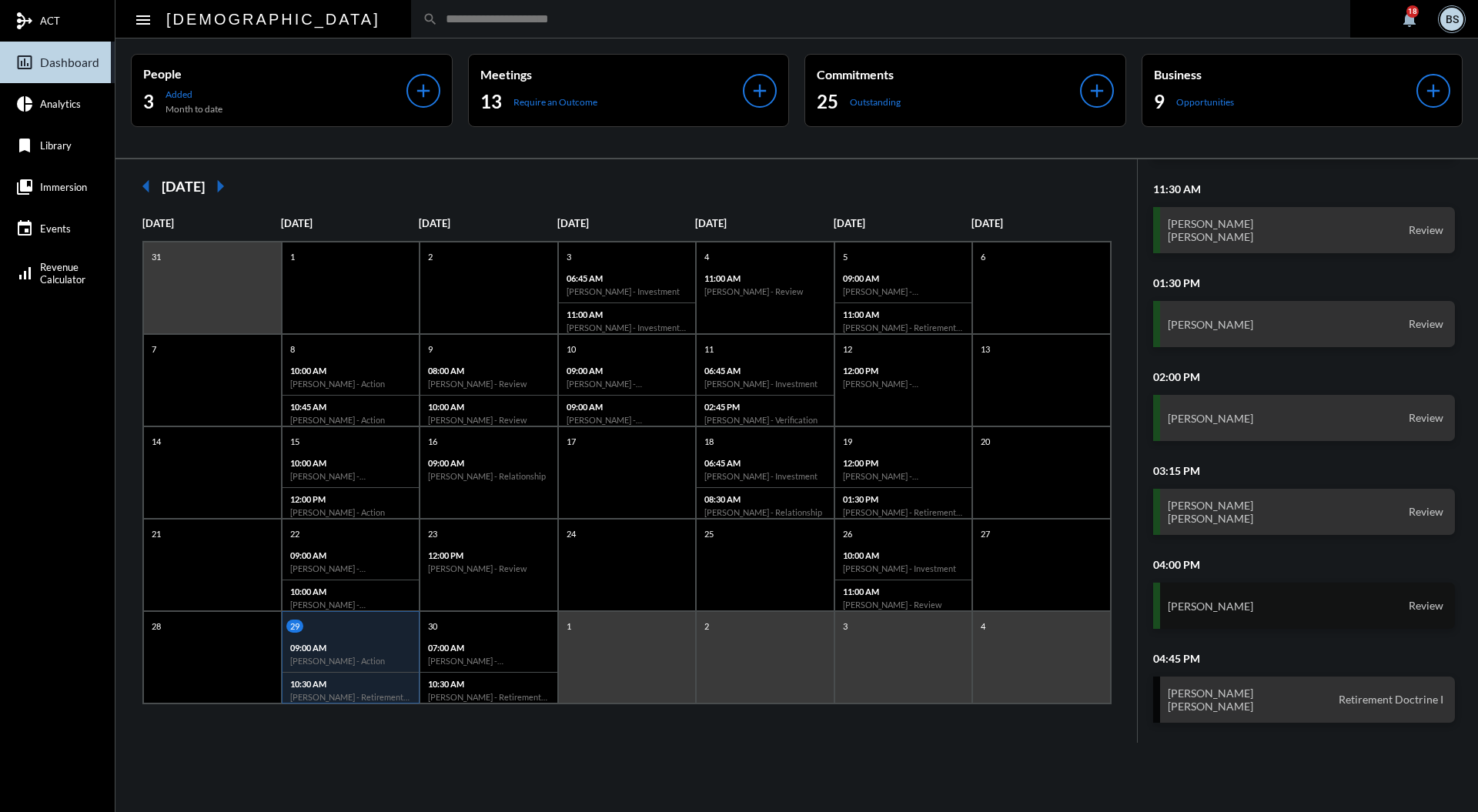
click at [1290, 609] on div "[PERSON_NAME] Review" at bounding box center [1304, 605] width 302 height 46
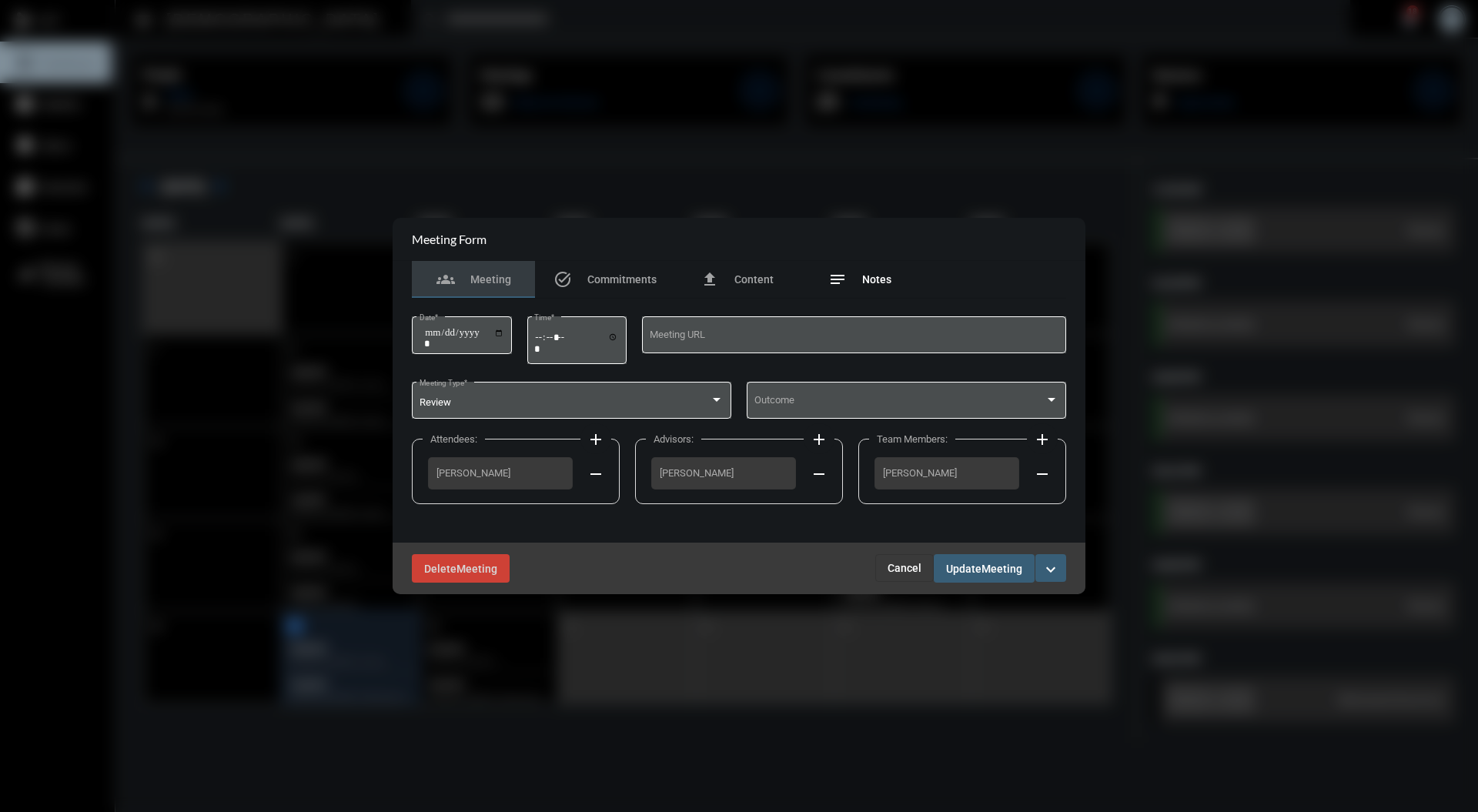
click at [860, 269] on div "notes Notes" at bounding box center [860, 280] width 123 height 37
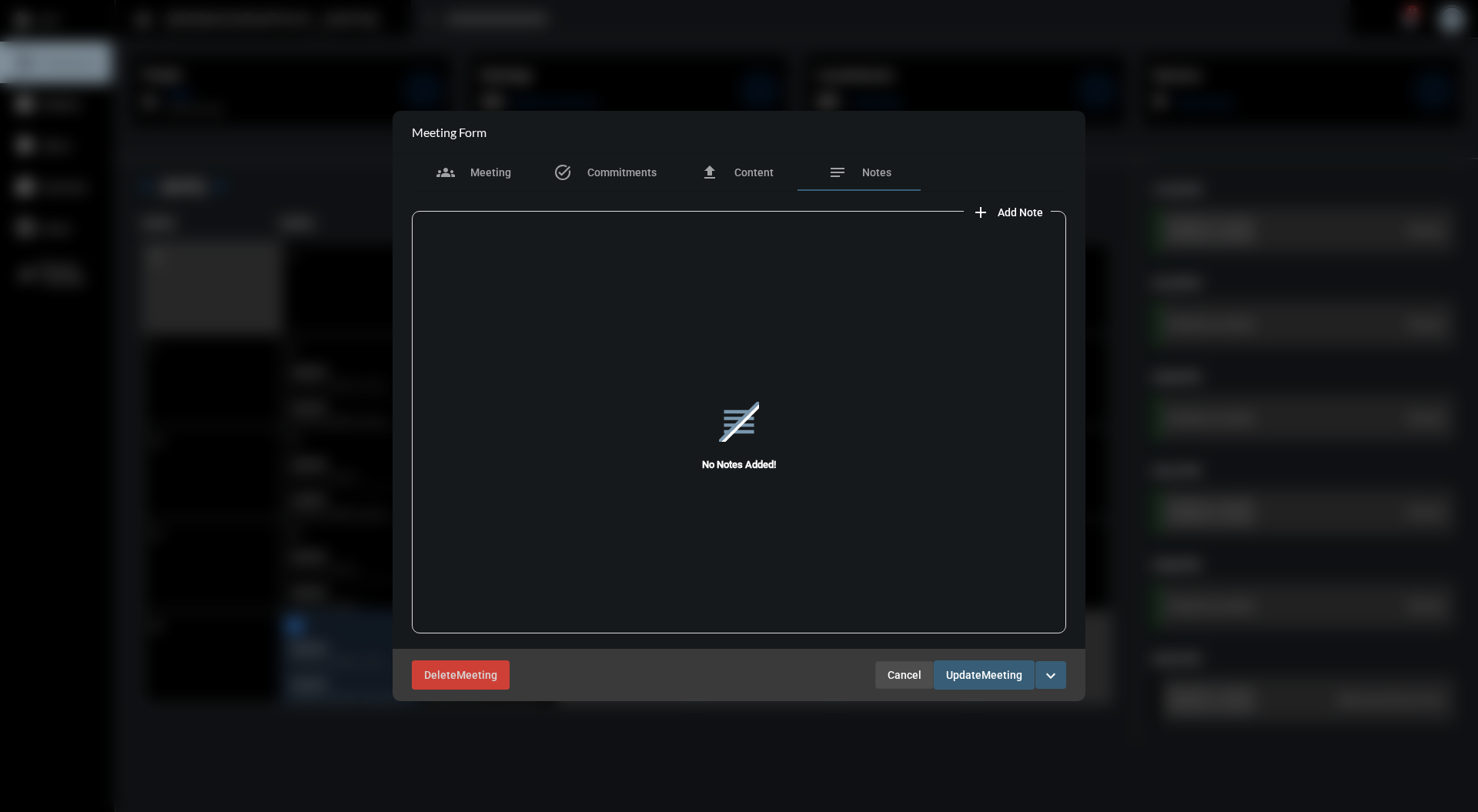
click at [912, 670] on span "Cancel" at bounding box center [904, 675] width 34 height 13
